Goal: Task Accomplishment & Management: Manage account settings

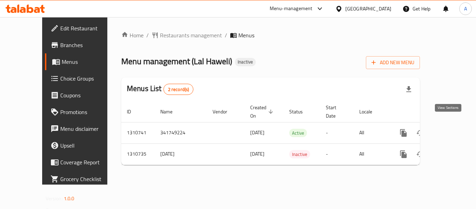
click at [455, 124] on link "enhanced table" at bounding box center [453, 132] width 17 height 17
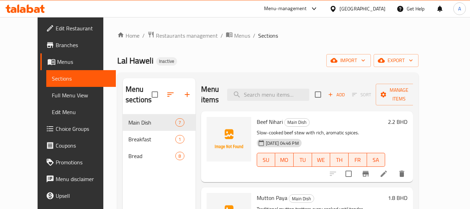
click at [373, 52] on div "Home / Restaurants management / Menus / Sections Lal Haweli Inactive import exp…" at bounding box center [267, 161] width 301 height 261
click at [366, 57] on span "import" at bounding box center [348, 60] width 33 height 9
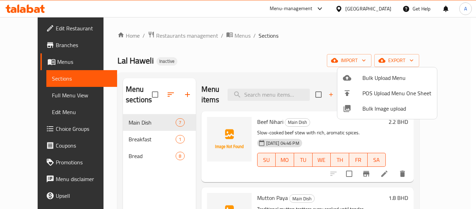
click at [387, 110] on span "Bulk Image upload" at bounding box center [396, 108] width 69 height 8
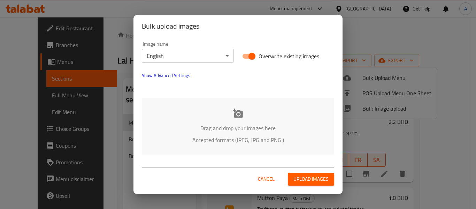
click at [245, 118] on div "Drag and drop your images here Accepted formats (JPEG, JPG and PNG )" at bounding box center [238, 125] width 192 height 57
click at [265, 183] on button "Cancel" at bounding box center [266, 178] width 22 height 13
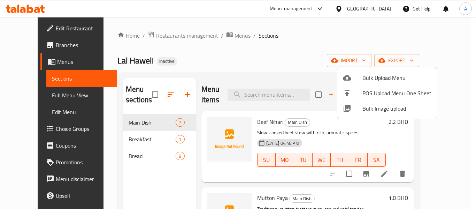
click at [293, 63] on div at bounding box center [238, 104] width 476 height 209
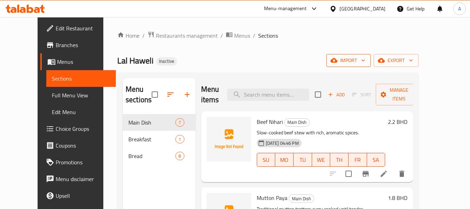
click at [367, 63] on icon "button" at bounding box center [363, 60] width 7 height 7
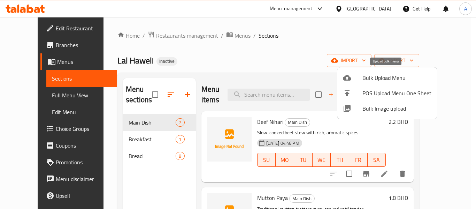
click at [377, 74] on span "Bulk Upload Menu" at bounding box center [396, 77] width 69 height 8
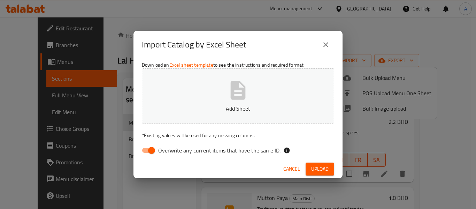
click at [206, 139] on p "* Existing values will be used for any missing columns." at bounding box center [238, 135] width 192 height 7
click at [196, 144] on label "Overwrite any current items that have the same ID." at bounding box center [209, 149] width 142 height 13
click at [171, 144] on input "Overwrite any current items that have the same ID." at bounding box center [152, 149] width 40 height 13
checkbox input "false"
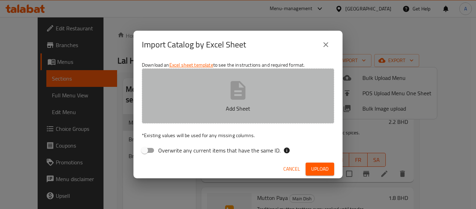
click at [212, 106] on p "Add Sheet" at bounding box center [237, 108] width 171 height 8
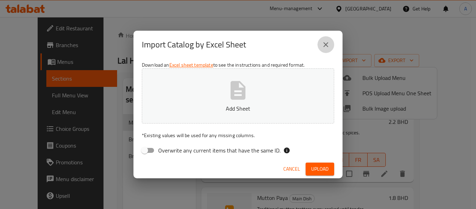
click at [330, 46] on button "close" at bounding box center [325, 44] width 17 height 17
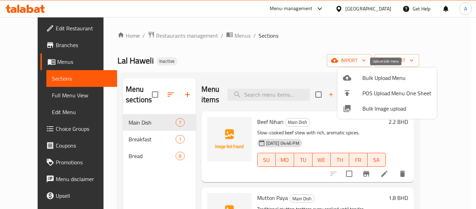
click at [385, 81] on span "Bulk Upload Menu" at bounding box center [396, 77] width 69 height 8
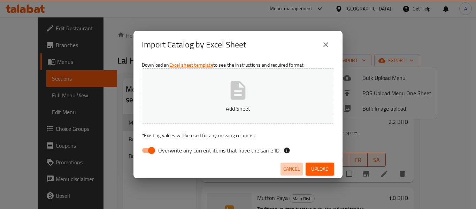
click at [292, 167] on span "Cancel" at bounding box center [291, 168] width 17 height 9
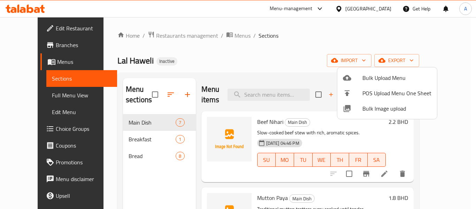
click at [392, 104] on span "Bulk Image upload" at bounding box center [396, 108] width 69 height 8
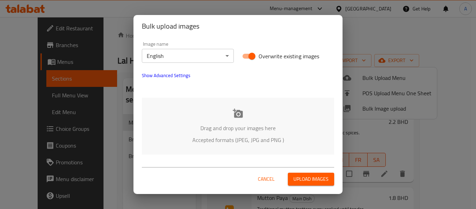
click at [197, 118] on div "Drag and drop your images here Accepted formats (JPEG, JPG and PNG )" at bounding box center [238, 125] width 192 height 57
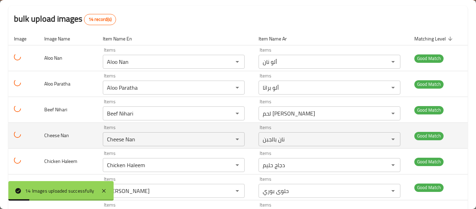
scroll to position [70, 0]
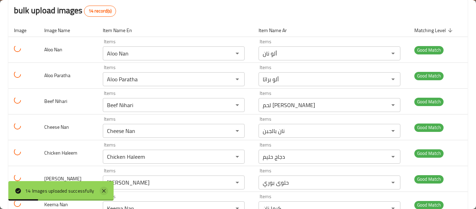
click at [102, 187] on icon at bounding box center [104, 190] width 8 height 8
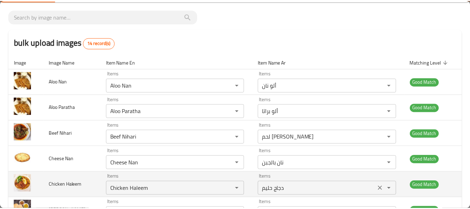
scroll to position [0, 0]
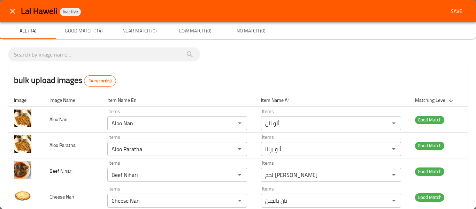
click at [446, 5] on button "Save" at bounding box center [456, 11] width 22 height 13
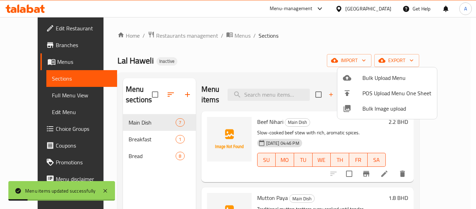
click at [257, 66] on div at bounding box center [238, 104] width 476 height 209
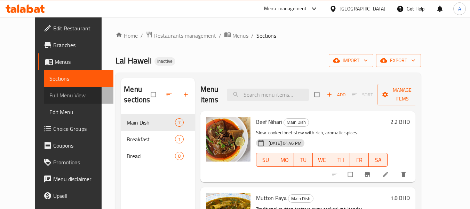
click at [54, 93] on span "Full Menu View" at bounding box center [78, 95] width 59 height 8
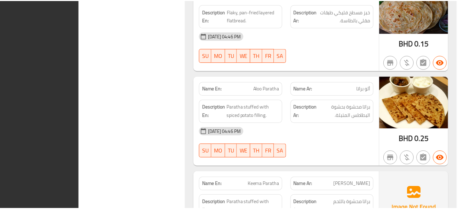
scroll to position [1579, 0]
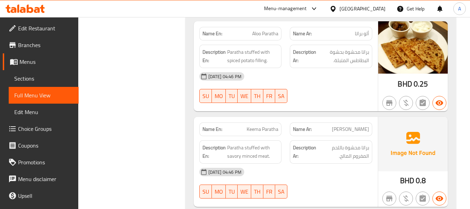
click at [383, 10] on div "[GEOGRAPHIC_DATA]" at bounding box center [363, 9] width 46 height 8
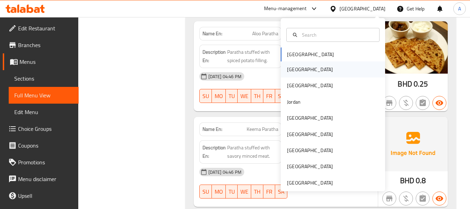
click at [316, 66] on div "[GEOGRAPHIC_DATA]" at bounding box center [333, 69] width 104 height 16
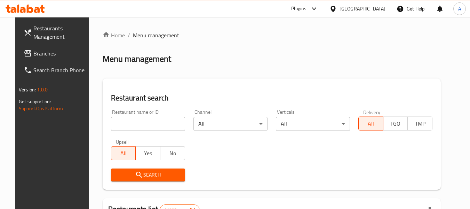
click at [38, 53] on span "Branches" at bounding box center [60, 53] width 55 height 8
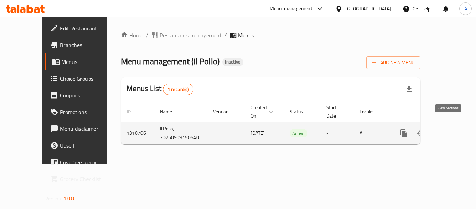
click at [449, 129] on icon "enhanced table" at bounding box center [453, 133] width 8 height 8
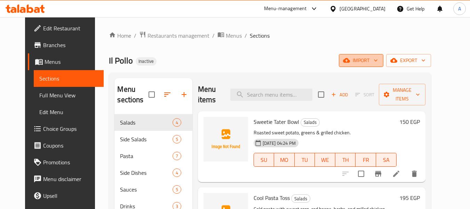
click at [379, 63] on icon "button" at bounding box center [375, 60] width 7 height 7
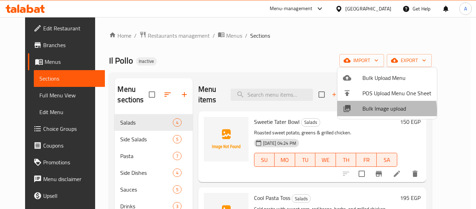
click at [372, 110] on span "Bulk Image upload" at bounding box center [396, 108] width 69 height 8
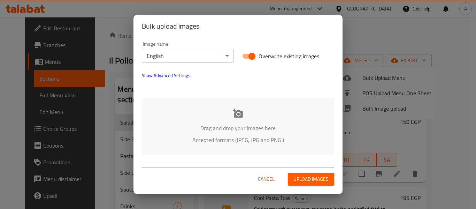
click at [182, 124] on p "Drag and drop your images here" at bounding box center [237, 128] width 171 height 8
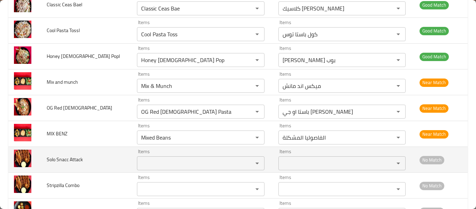
scroll to position [633, 0]
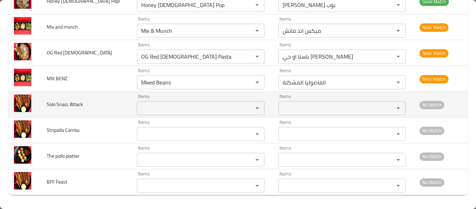
click at [197, 106] on Attack "Items" at bounding box center [190, 108] width 102 height 10
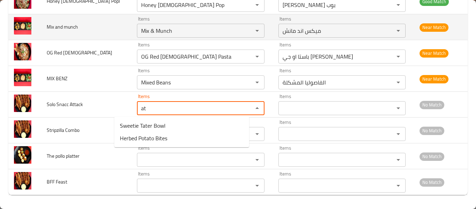
type Attack "a"
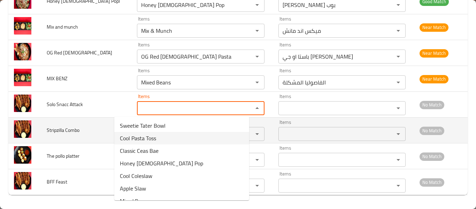
click at [82, 136] on td "Stripzilla Combo" at bounding box center [86, 130] width 91 height 26
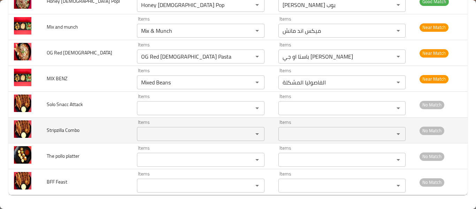
click at [146, 138] on Combo "Items" at bounding box center [190, 134] width 102 height 10
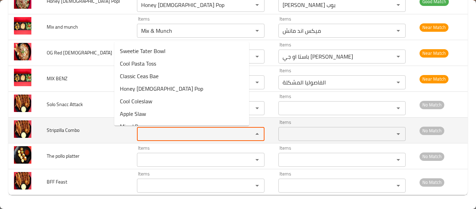
type Combo "v"
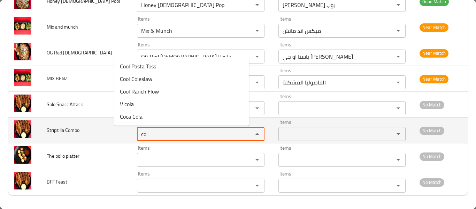
type Combo "c"
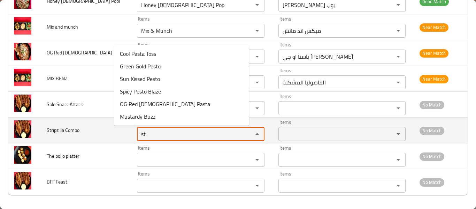
type Combo "s"
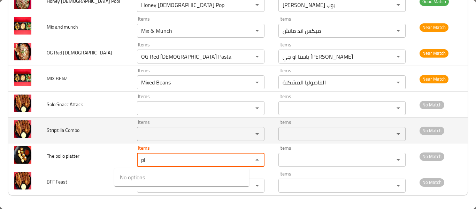
type platter "p"
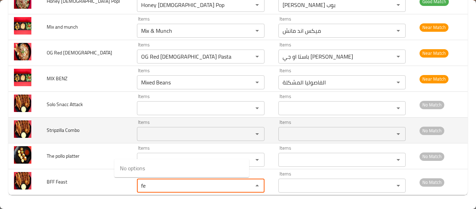
type Feast "f"
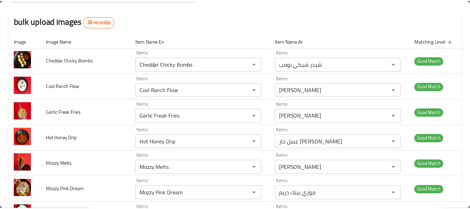
scroll to position [0, 0]
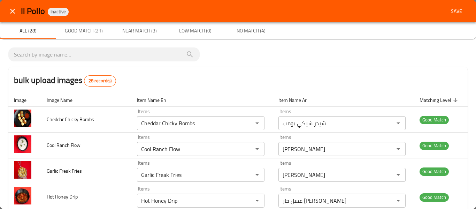
click at [452, 13] on span "Save" at bounding box center [456, 11] width 17 height 9
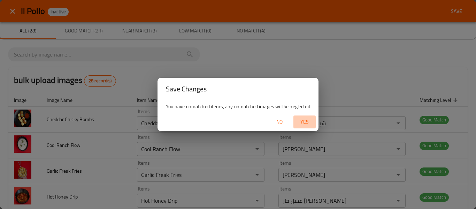
click at [309, 121] on span "Yes" at bounding box center [304, 121] width 17 height 9
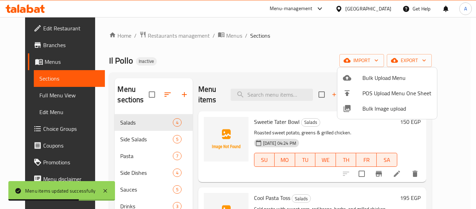
click at [256, 55] on div at bounding box center [238, 104] width 476 height 209
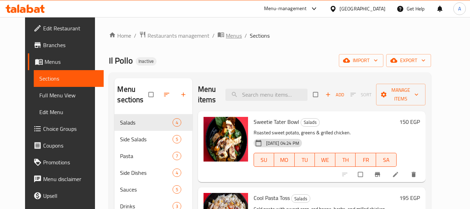
click at [226, 39] on span "Menus" at bounding box center [234, 35] width 16 height 8
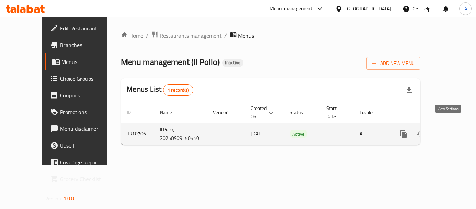
click at [450, 129] on icon "enhanced table" at bounding box center [453, 133] width 8 height 8
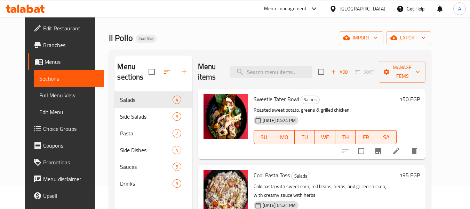
scroll to position [35, 0]
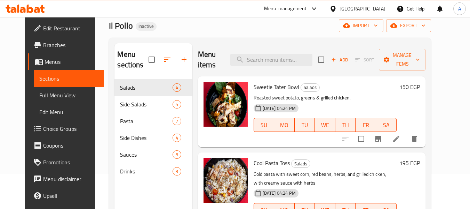
click at [49, 94] on span "Full Menu View" at bounding box center [68, 95] width 59 height 8
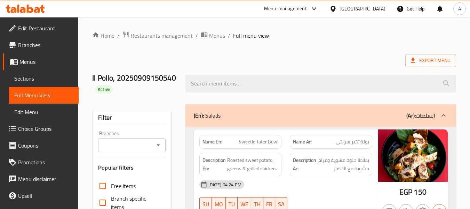
click at [311, 55] on div "Export Menu" at bounding box center [274, 60] width 364 height 13
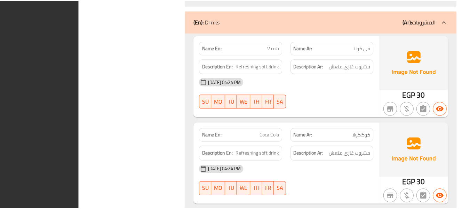
scroll to position [2954, 0]
